Goal: Find specific page/section: Find specific page/section

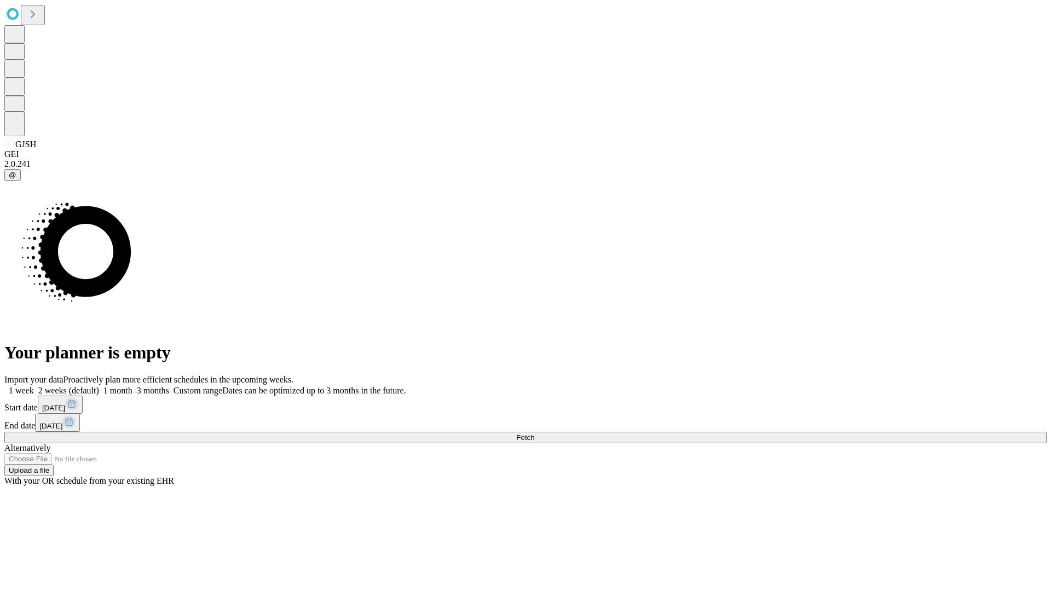
click at [534, 433] on span "Fetch" at bounding box center [525, 437] width 18 height 8
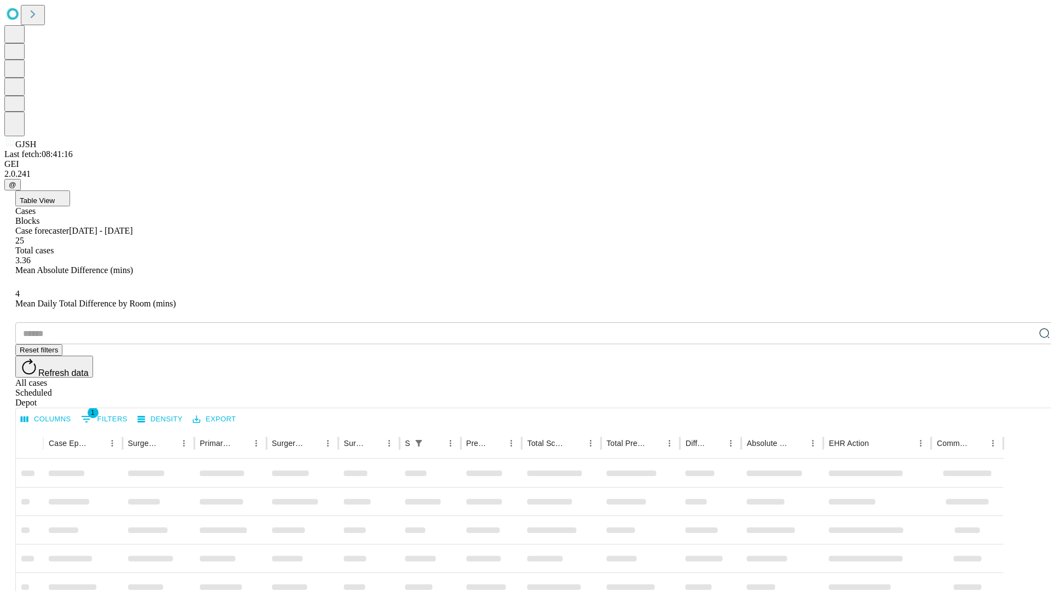
click at [1022, 398] on div "Depot" at bounding box center [536, 403] width 1042 height 10
